Goal: Task Accomplishment & Management: Complete application form

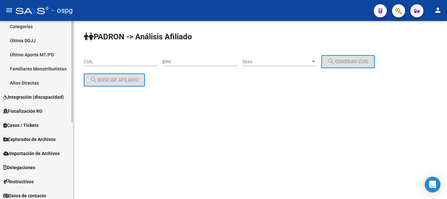
scroll to position [134, 0]
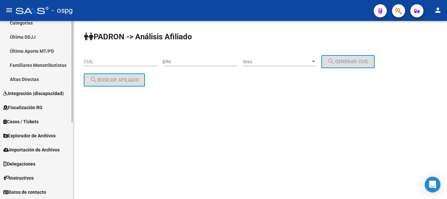
click at [38, 91] on span "Integración (discapacidad)" at bounding box center [33, 93] width 61 height 7
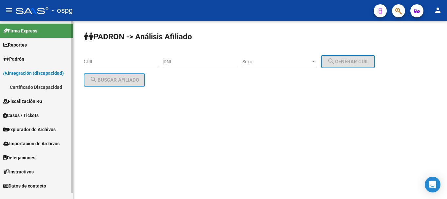
scroll to position [0, 0]
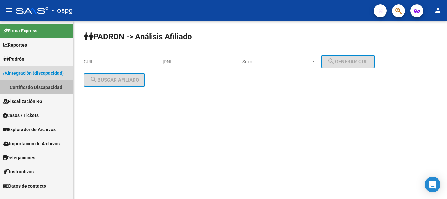
click at [22, 85] on link "Certificado Discapacidad" at bounding box center [36, 87] width 73 height 14
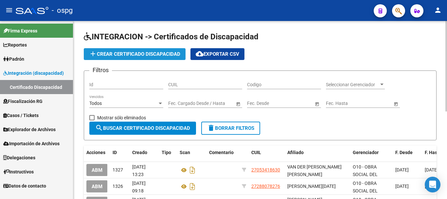
click at [143, 53] on span "add Crear Certificado Discapacidad" at bounding box center [134, 54] width 91 height 6
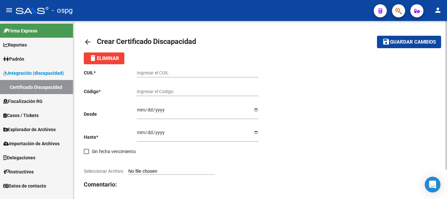
click at [157, 72] on input "Ingresar el CUIL" at bounding box center [198, 73] width 122 height 6
type input "23-45873165-9"
click at [156, 90] on input "Ingresar el Codigo" at bounding box center [198, 92] width 122 height 6
type input "2634067962"
click at [139, 109] on input "Ingresar fec. Desde" at bounding box center [198, 112] width 122 height 10
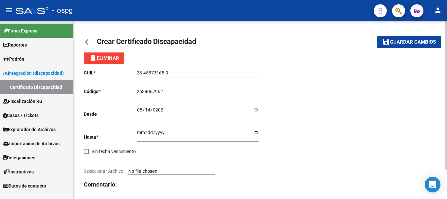
type input "[DATE]"
click at [142, 132] on input "Ingresar fec. Hasta" at bounding box center [198, 135] width 122 height 10
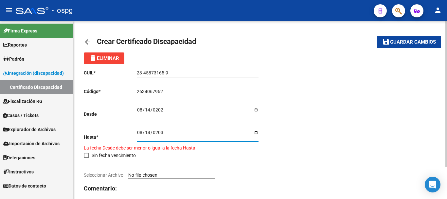
type input "[DATE]"
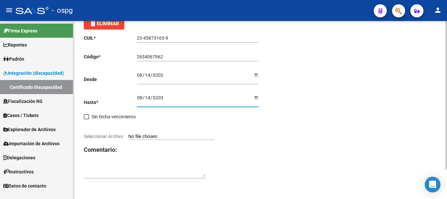
scroll to position [35, 0]
click at [167, 135] on input "Seleccionar Archivo" at bounding box center [171, 136] width 87 height 6
type input "C:\fakepath\20250818215555871.pdf"
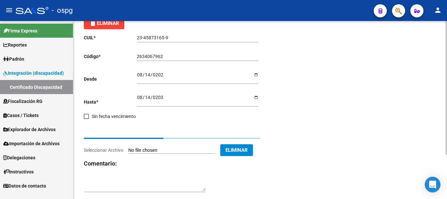
scroll to position [28, 0]
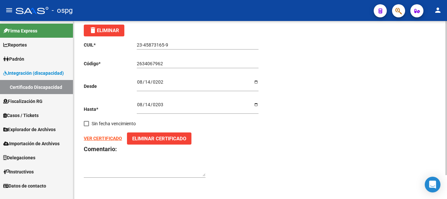
click at [100, 137] on strong "VER CERTIFICADO" at bounding box center [103, 137] width 38 height 5
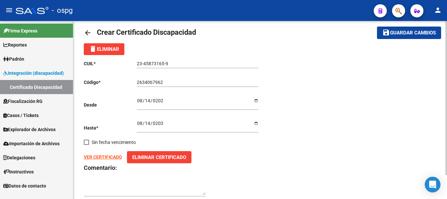
scroll to position [0, 0]
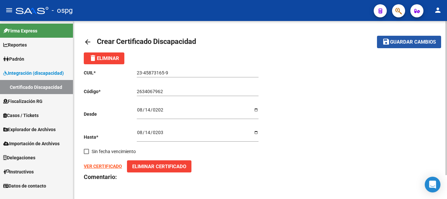
click at [398, 41] on span "Guardar cambios" at bounding box center [413, 42] width 46 height 6
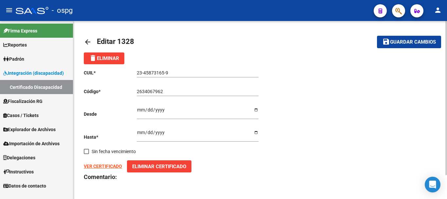
click at [17, 59] on span "Padrón" at bounding box center [13, 58] width 21 height 7
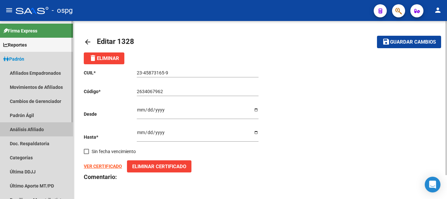
click at [33, 126] on link "Análisis Afiliado" at bounding box center [36, 129] width 73 height 14
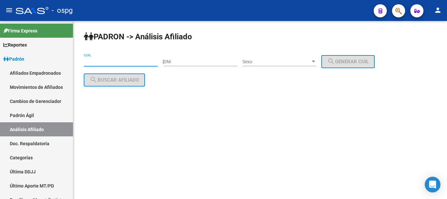
click at [97, 62] on input "CUIL" at bounding box center [121, 62] width 74 height 6
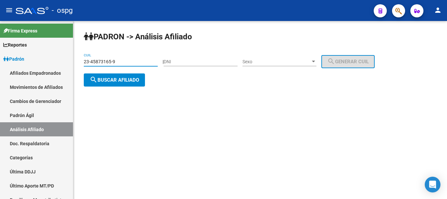
type input "23-45873165-9"
click at [113, 82] on span "search Buscar afiliado" at bounding box center [114, 80] width 49 height 6
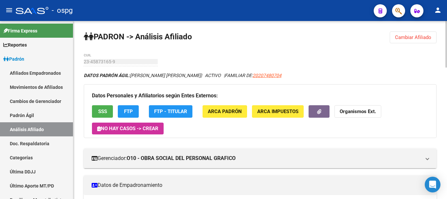
scroll to position [65, 0]
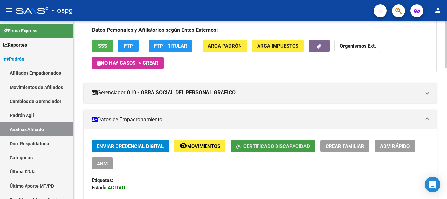
click at [296, 146] on span "Certificado Discapacidad" at bounding box center [276, 146] width 66 height 6
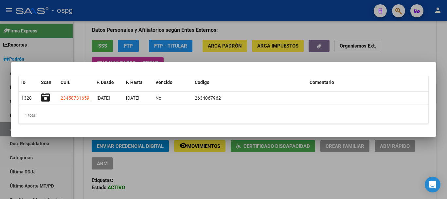
click at [433, 42] on div at bounding box center [223, 99] width 447 height 199
